Goal: Task Accomplishment & Management: Complete application form

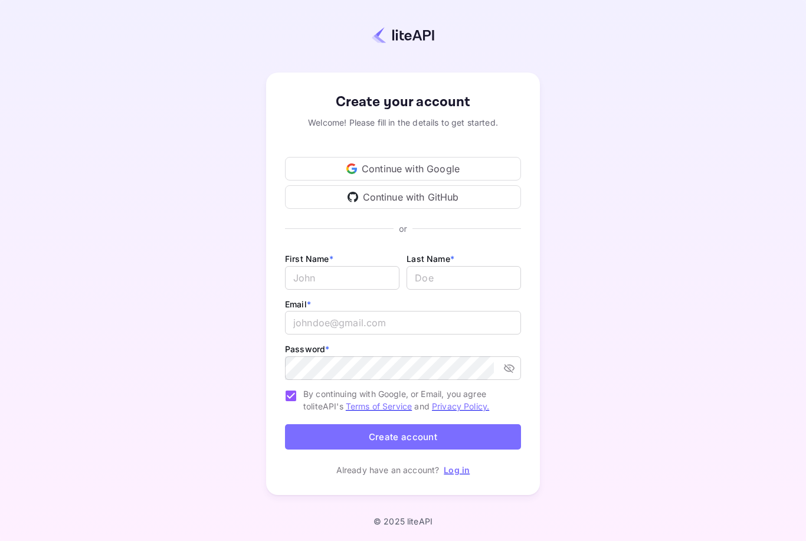
scroll to position [38, 0]
click at [384, 266] on input "Email *" at bounding box center [342, 278] width 114 height 24
type input "Laure"
click at [487, 266] on input "lastName" at bounding box center [463, 278] width 114 height 24
type input "[PERSON_NAME]"
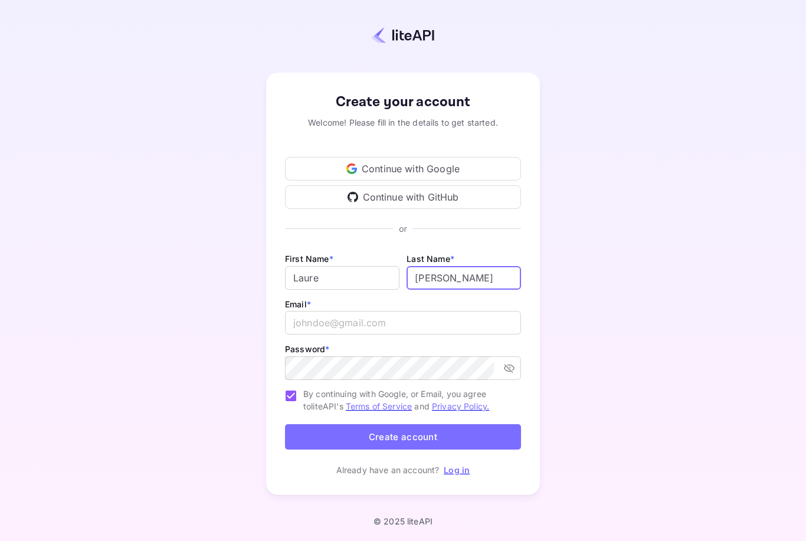
click at [491, 311] on input "email" at bounding box center [403, 323] width 236 height 24
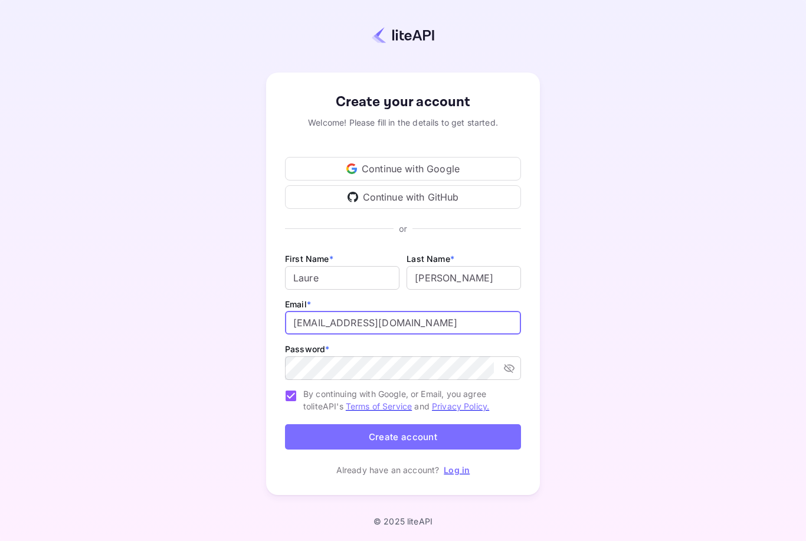
type input "[EMAIL_ADDRESS][DOMAIN_NAME]"
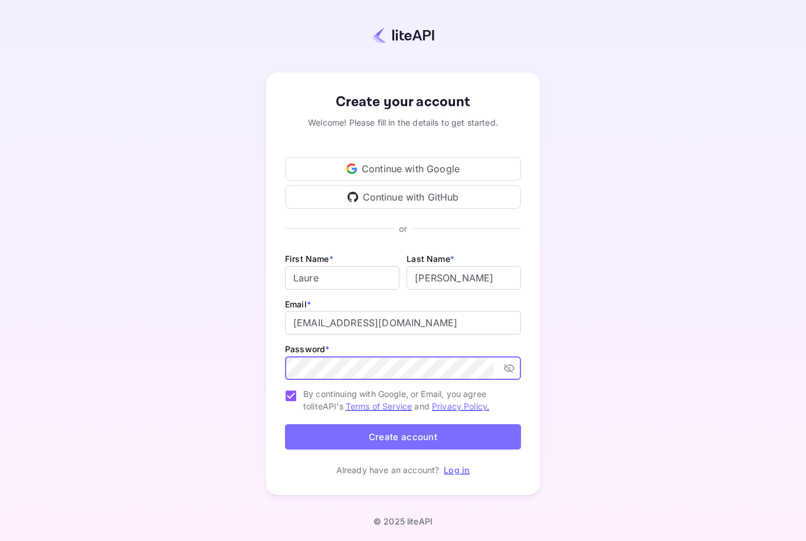
click at [645, 301] on div "Create your account Welcome! Please fill in the details to get started. Continu…" at bounding box center [403, 283] width 702 height 465
click at [447, 424] on button "Create account" at bounding box center [403, 436] width 236 height 25
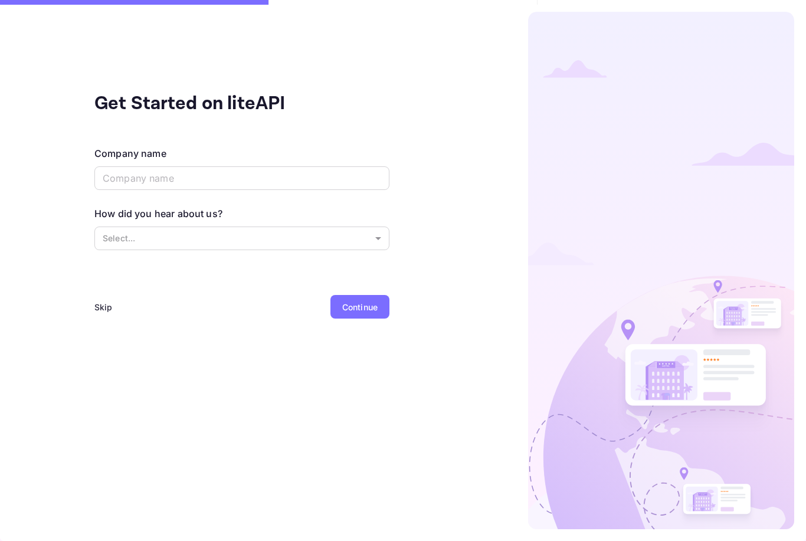
click at [350, 166] on input "text" at bounding box center [241, 178] width 295 height 24
type input "Private search"
click at [303, 196] on body "Get Started on liteAPI Company name Private search ​ How did you hear about us?…" at bounding box center [403, 270] width 806 height 541
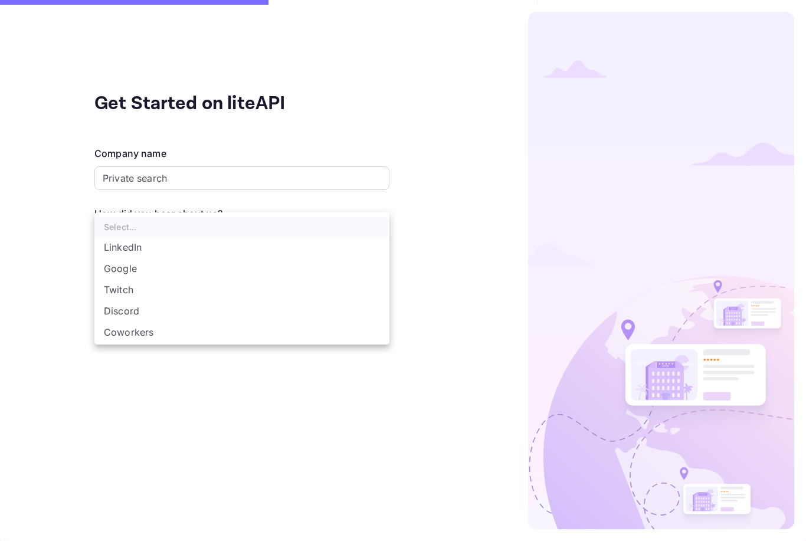
click at [136, 249] on li "LinkedIn" at bounding box center [241, 247] width 295 height 21
type input "LinkedIn"
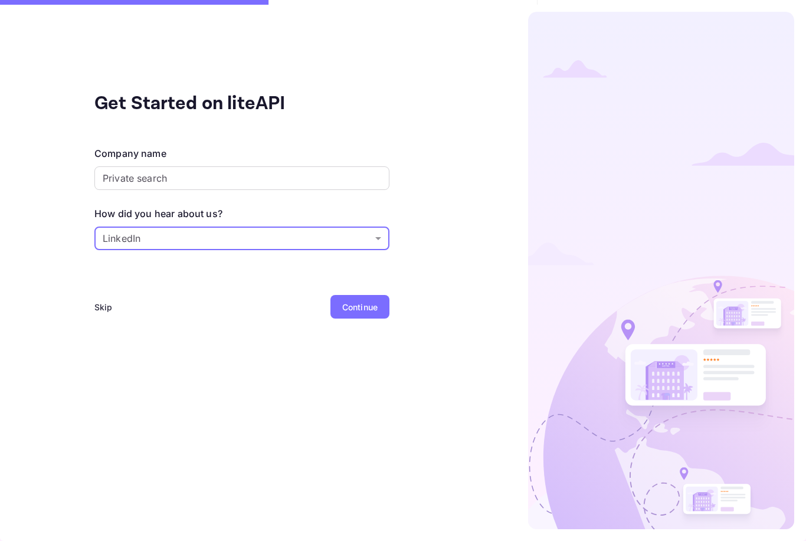
click at [367, 301] on div "Continue" at bounding box center [359, 307] width 35 height 12
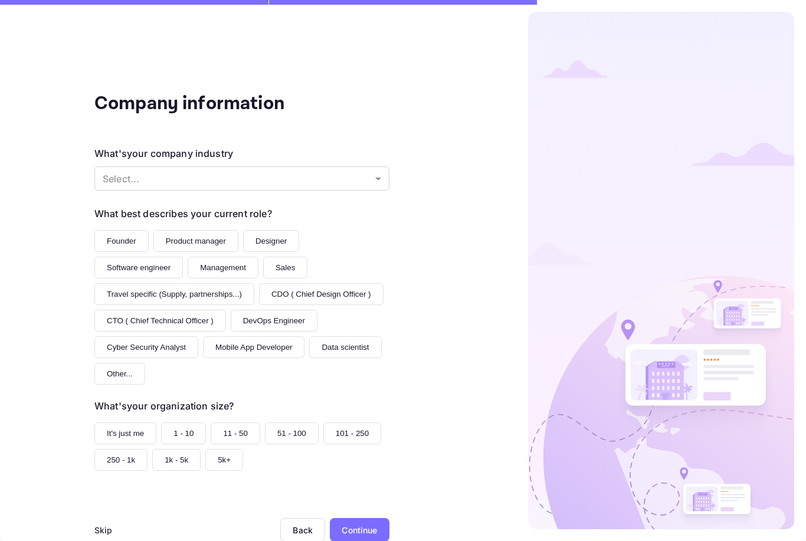
click at [377, 140] on body "Company information What's your company industry Select... ​ What best describe…" at bounding box center [403, 270] width 806 height 541
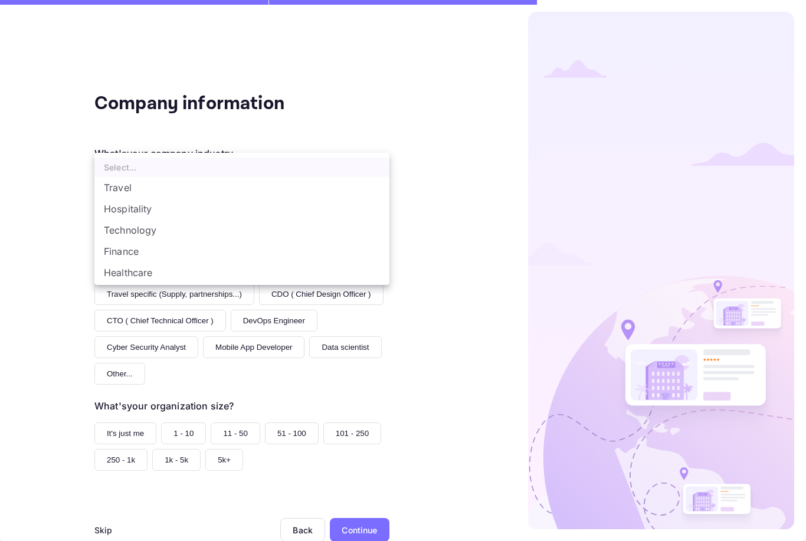
click at [469, 196] on div at bounding box center [403, 270] width 806 height 541
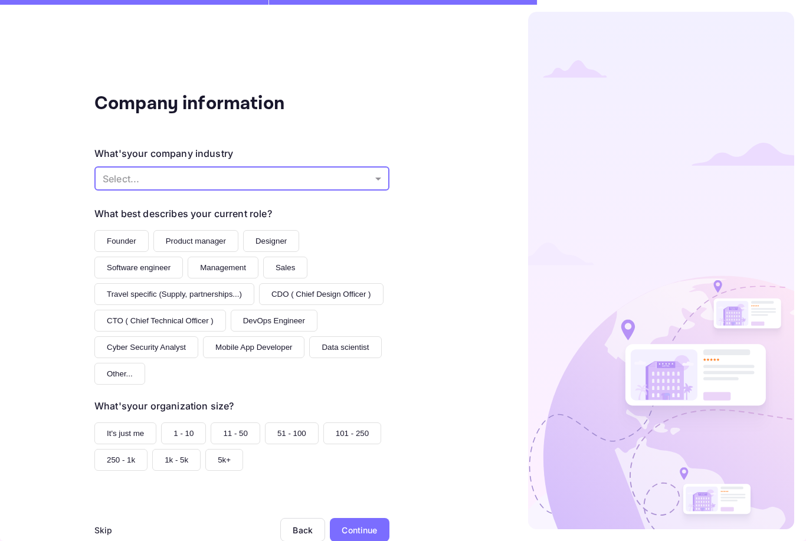
click at [104, 524] on div "Skip" at bounding box center [103, 530] width 18 height 12
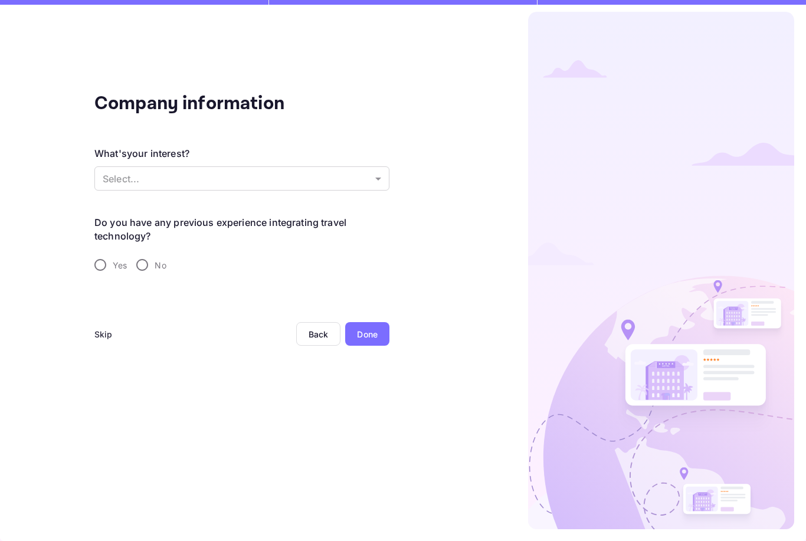
click at [251, 141] on body "Company information What's your interest? Select... ​ Do you have any previous …" at bounding box center [403, 270] width 806 height 541
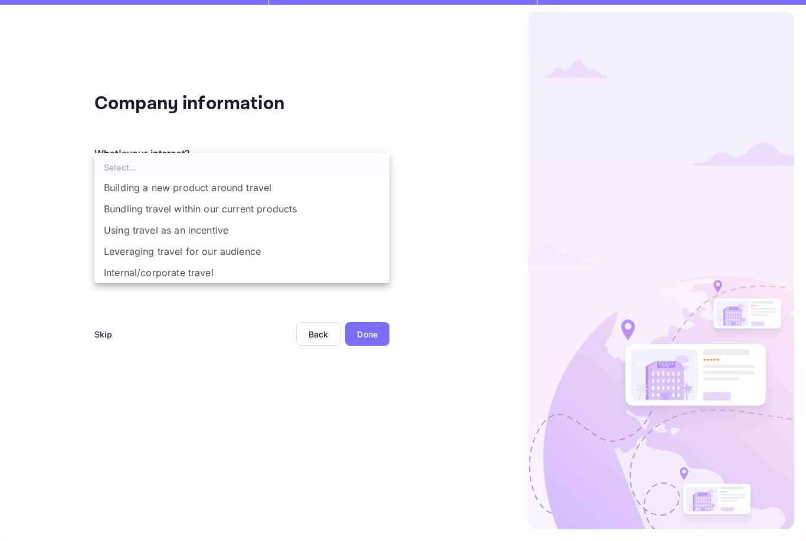
click at [191, 370] on div at bounding box center [403, 270] width 806 height 541
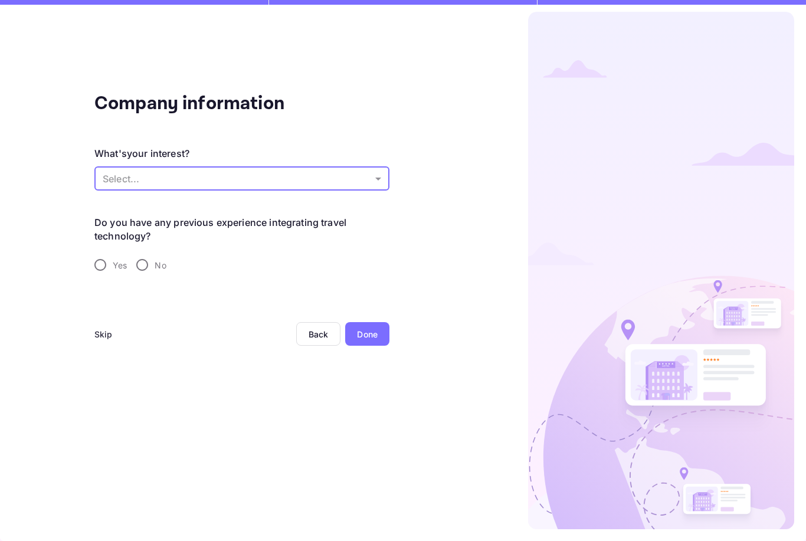
click at [111, 322] on div "Skip" at bounding box center [103, 334] width 18 height 24
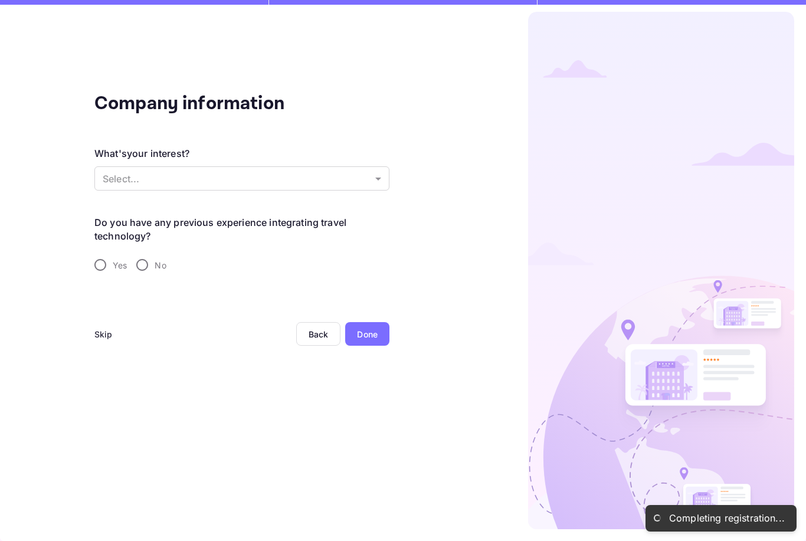
click at [104, 328] on div "Skip" at bounding box center [103, 334] width 18 height 12
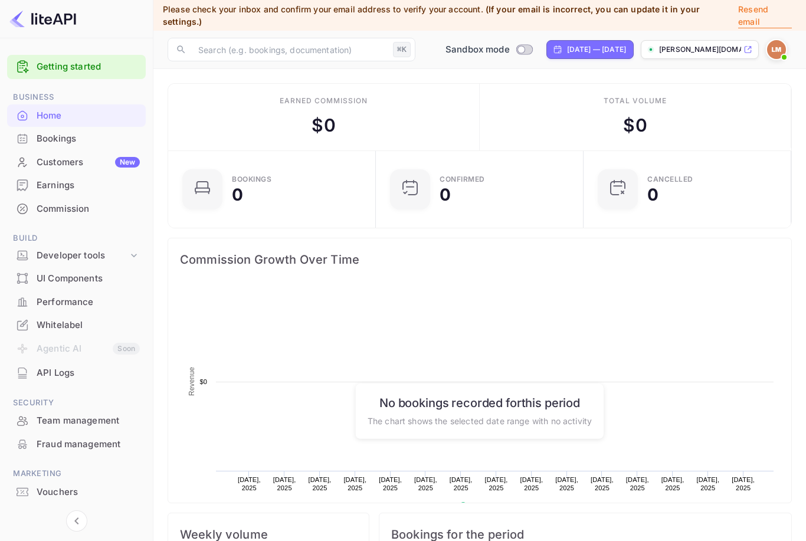
scroll to position [192, 201]
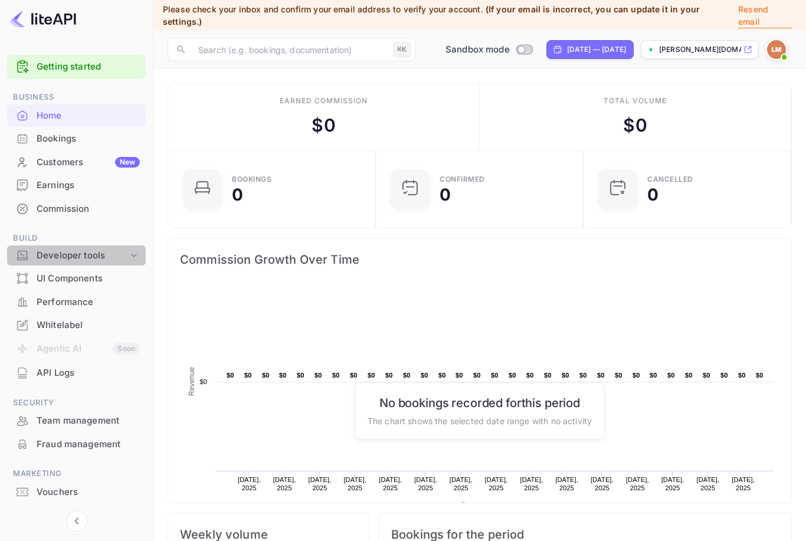
click at [84, 295] on div "Performance" at bounding box center [88, 302] width 103 height 14
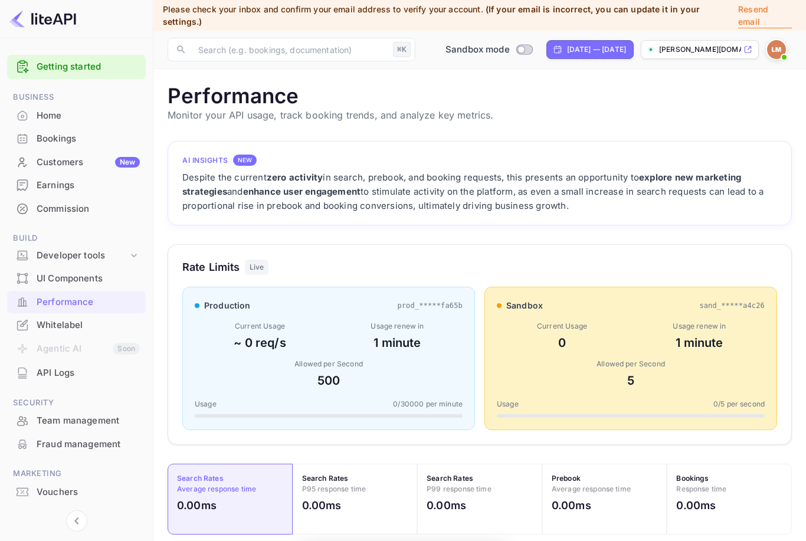
scroll to position [304, 624]
click at [131, 291] on div "Performance" at bounding box center [76, 302] width 139 height 23
click at [72, 291] on div "Performance" at bounding box center [76, 302] width 139 height 23
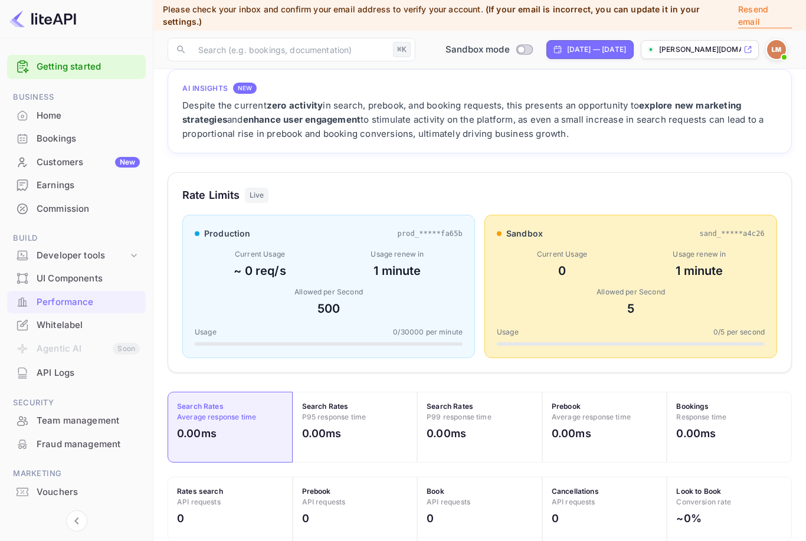
scroll to position [0, 0]
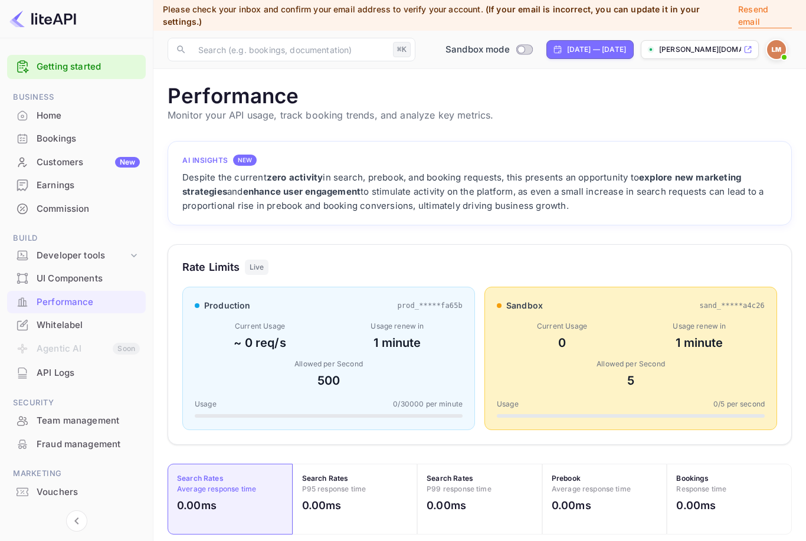
click at [44, 140] on div "Bookings" at bounding box center [88, 139] width 103 height 14
